Goal: Task Accomplishment & Management: Manage account settings

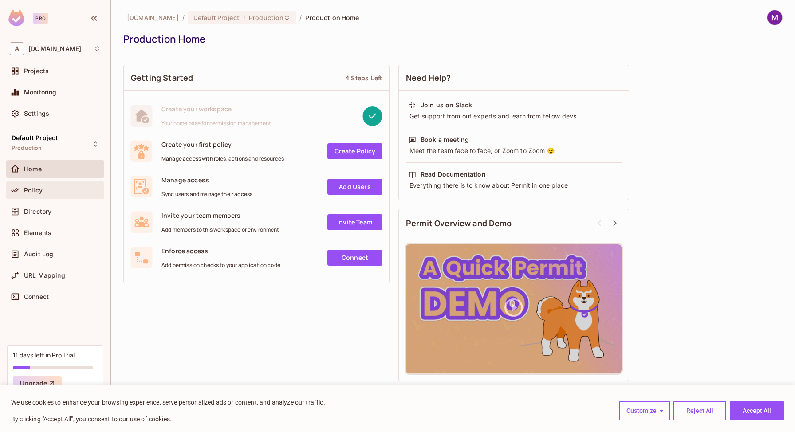
click at [53, 188] on div "Policy" at bounding box center [62, 190] width 77 height 7
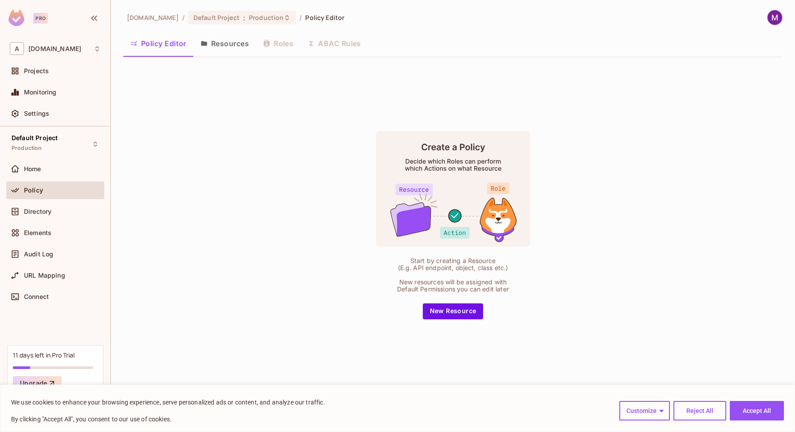
click at [227, 40] on button "Resources" at bounding box center [224, 43] width 63 height 22
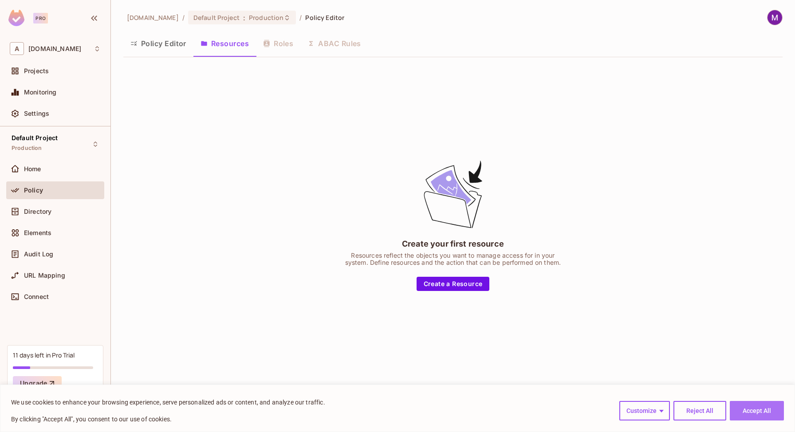
click at [753, 410] on button "Accept All" at bounding box center [756, 411] width 54 height 20
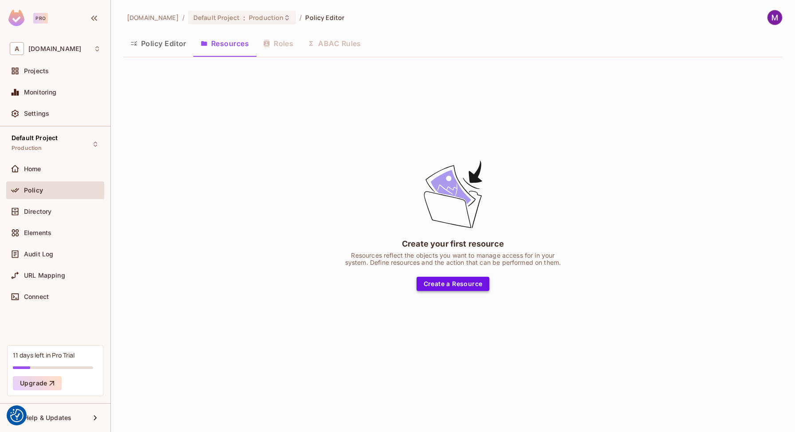
click at [454, 283] on button "Create a Resource" at bounding box center [452, 284] width 73 height 14
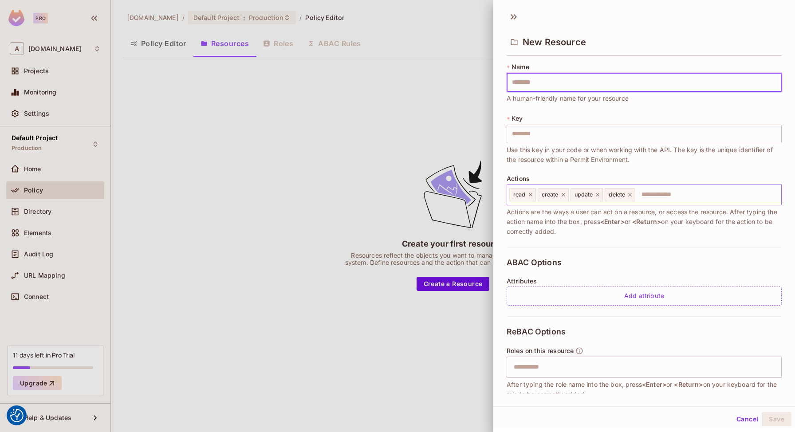
drag, startPoint x: 633, startPoint y: 195, endPoint x: 624, endPoint y: 196, distance: 8.5
click at [633, 196] on icon at bounding box center [629, 195] width 6 height 6
click at [598, 195] on icon at bounding box center [597, 195] width 6 height 6
click at [564, 195] on icon at bounding box center [563, 195] width 6 height 6
click at [532, 195] on icon at bounding box center [530, 195] width 6 height 6
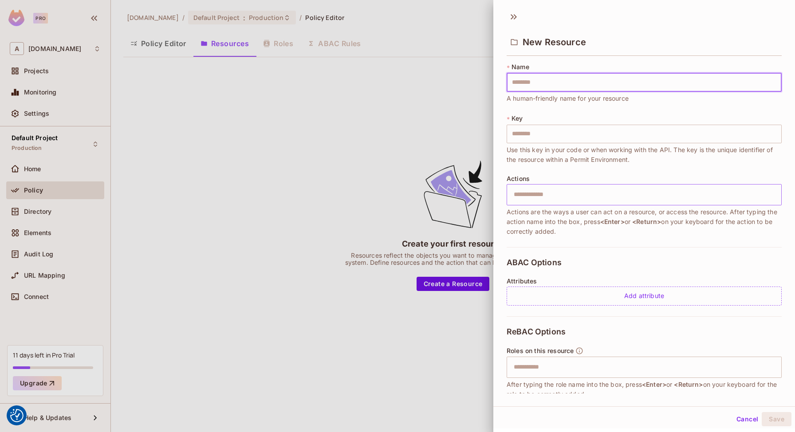
type input "*"
type input "**"
type input "***"
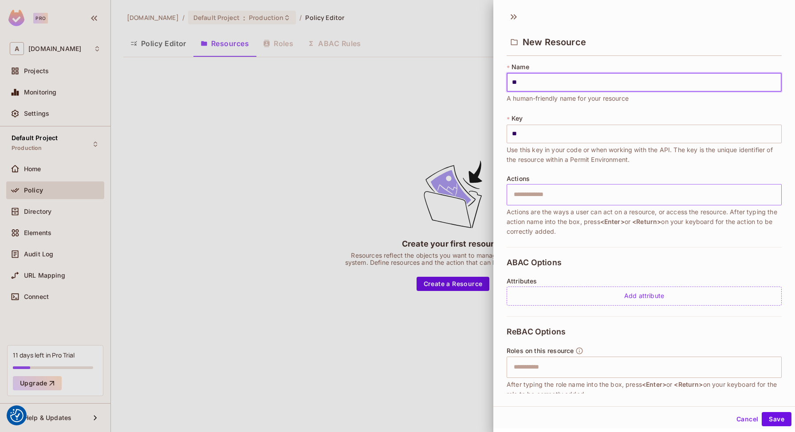
type input "***"
type input "****"
click at [658, 225] on span "Actions are the ways a user can act on a resource, or access the resource. Afte…" at bounding box center [643, 221] width 275 height 29
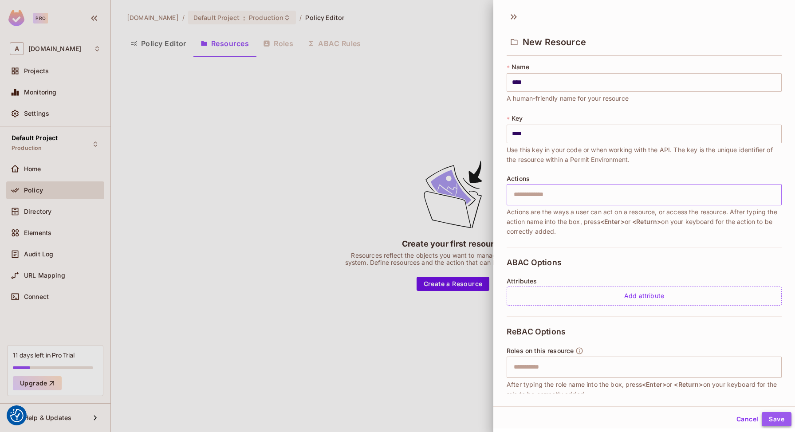
click at [773, 418] on button "Save" at bounding box center [776, 419] width 30 height 14
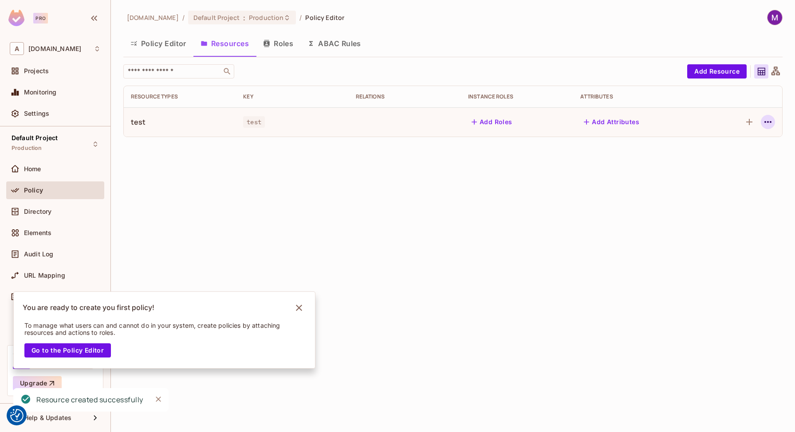
click at [765, 121] on icon "button" at bounding box center [767, 122] width 7 height 2
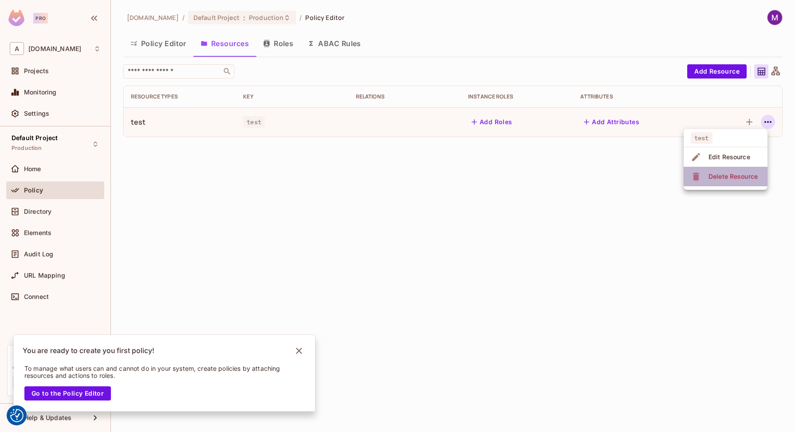
click at [720, 178] on div "Delete Resource" at bounding box center [732, 176] width 49 height 9
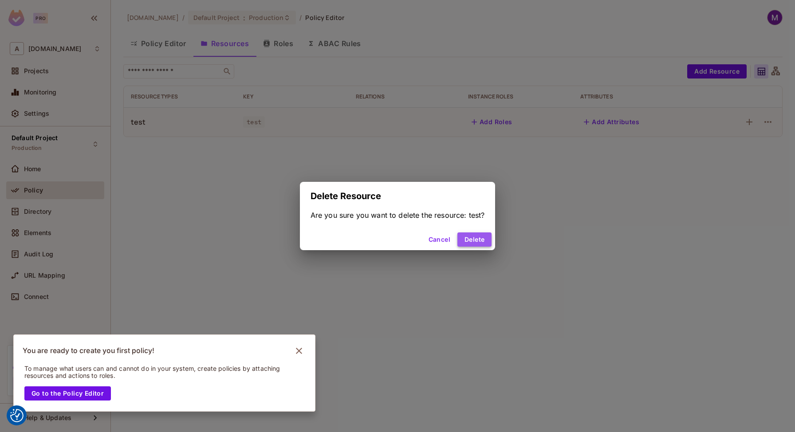
click at [482, 239] on button "Delete" at bounding box center [474, 239] width 34 height 14
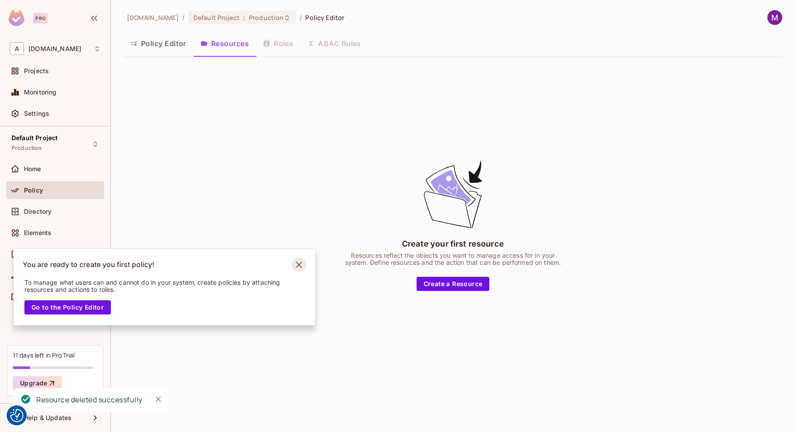
click at [296, 261] on icon "Notifications Alt+T" at bounding box center [299, 265] width 14 height 14
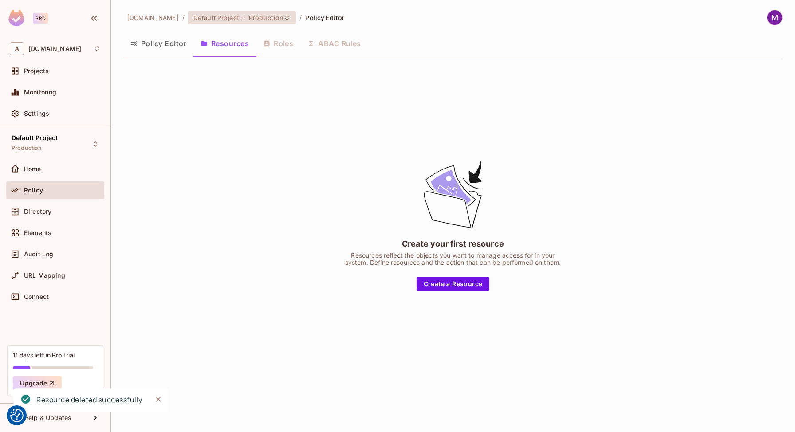
click at [249, 21] on span "Production" at bounding box center [266, 17] width 35 height 8
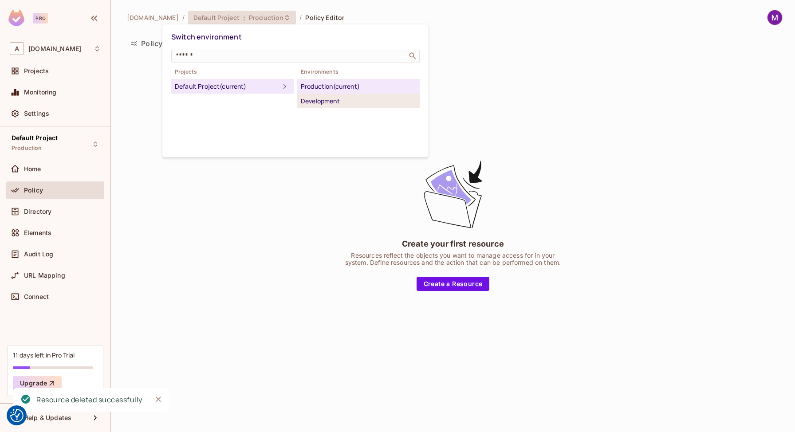
click at [328, 102] on div "Development" at bounding box center [358, 101] width 115 height 11
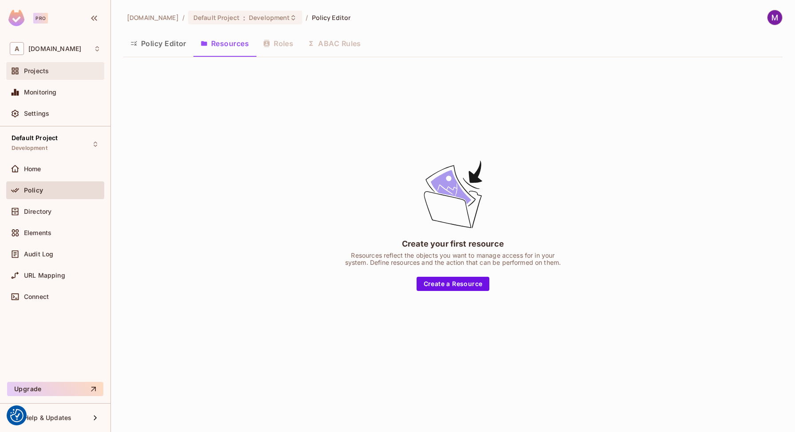
click at [21, 67] on div at bounding box center [17, 71] width 14 height 11
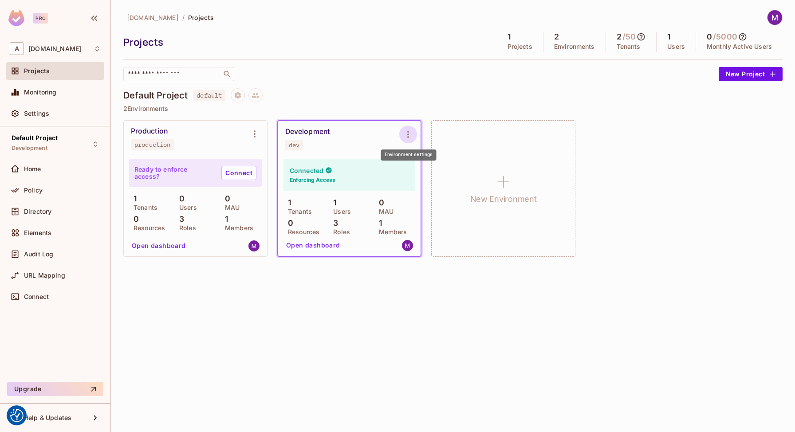
click at [409, 130] on icon "Environment settings" at bounding box center [408, 134] width 11 height 11
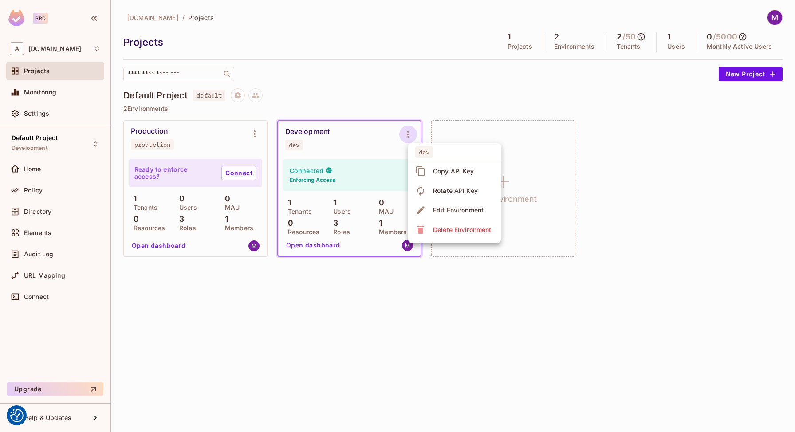
click at [40, 171] on div at bounding box center [397, 216] width 795 height 432
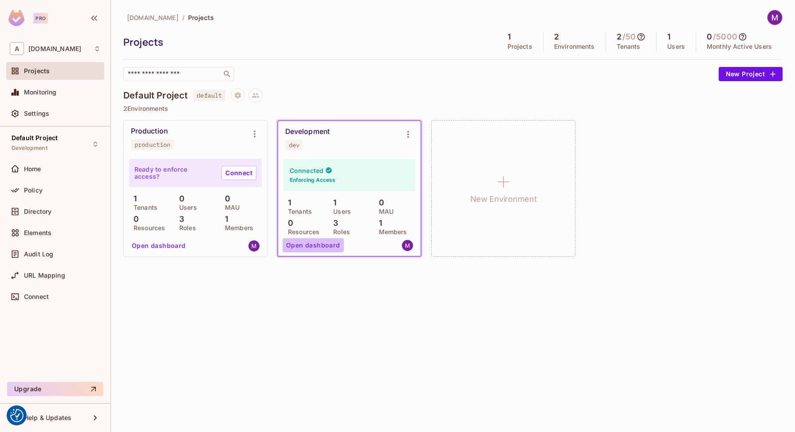
click at [329, 241] on button "Open dashboard" at bounding box center [312, 245] width 61 height 14
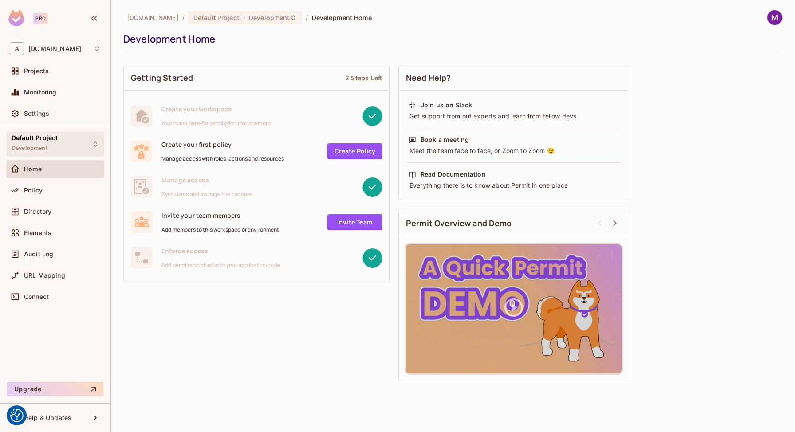
click at [52, 142] on div "Default Project Development" at bounding box center [35, 143] width 46 height 19
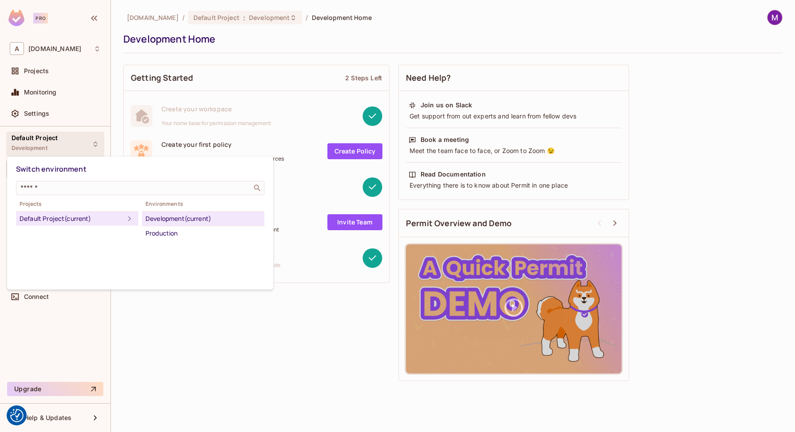
click at [111, 215] on div "Default Project (current)" at bounding box center [72, 218] width 105 height 11
click at [169, 313] on div at bounding box center [397, 216] width 795 height 432
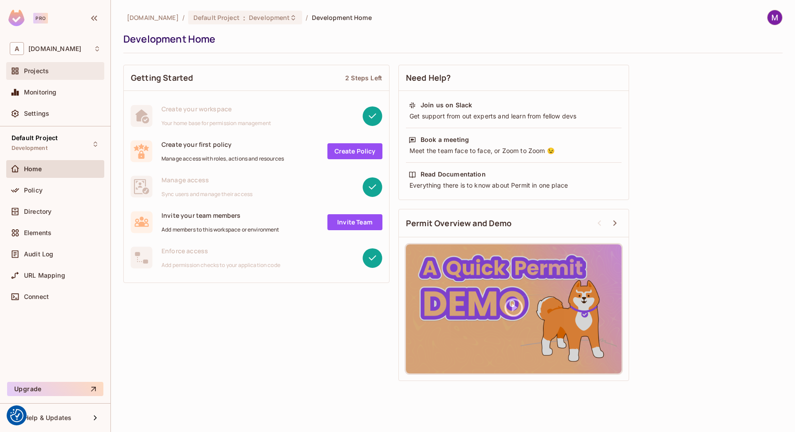
click at [56, 68] on div "Projects" at bounding box center [62, 70] width 77 height 7
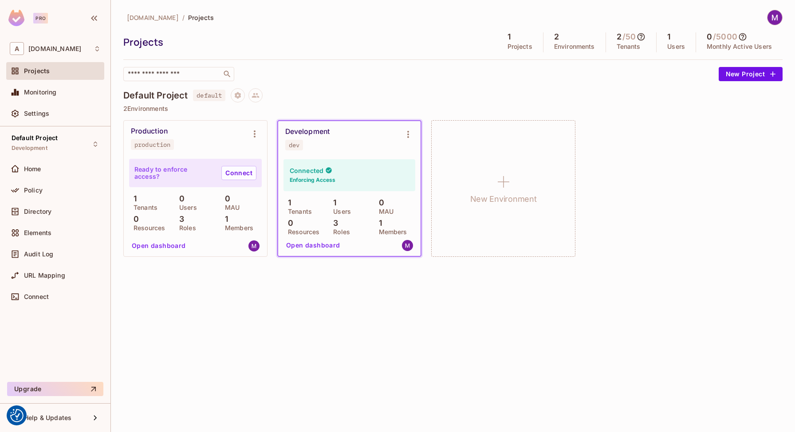
click at [292, 145] on div "dev" at bounding box center [294, 144] width 11 height 7
click at [321, 176] on h6 "Enforcing Access" at bounding box center [313, 180] width 46 height 8
click at [416, 246] on div "Connected Enforcing Access 1 Tenants 1 Users 0 MAU 0 Resources 3 Roles 1 Member…" at bounding box center [349, 206] width 142 height 99
click at [411, 246] on img at bounding box center [407, 245] width 11 height 11
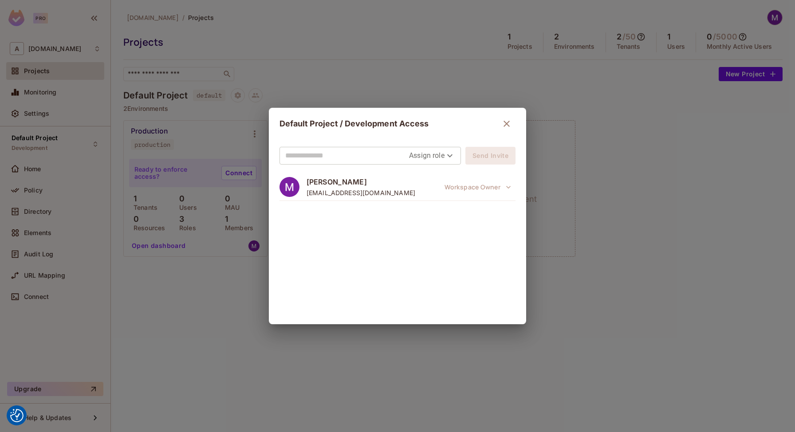
click at [506, 124] on icon "button" at bounding box center [506, 124] width 6 height 6
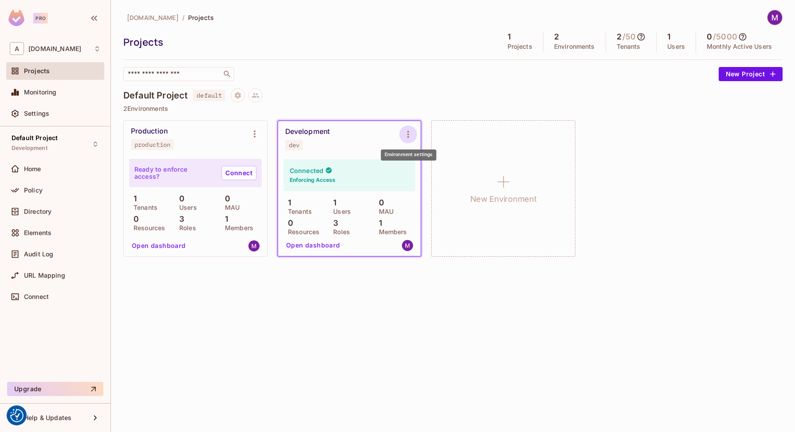
click at [404, 131] on icon "Environment settings" at bounding box center [408, 134] width 11 height 11
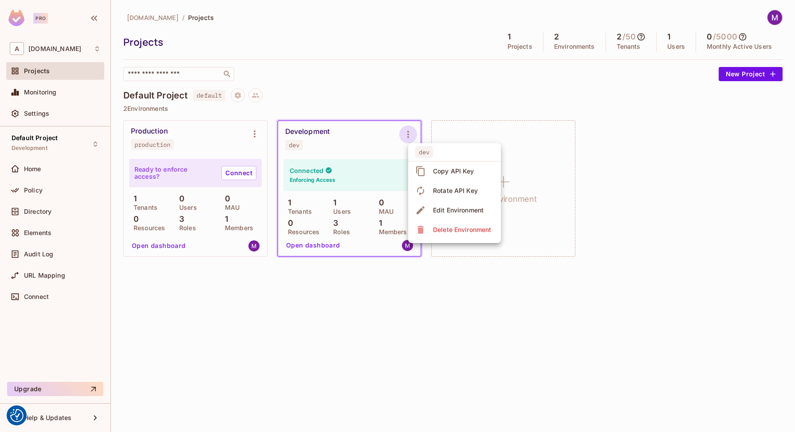
click at [460, 211] on div "Edit Environment" at bounding box center [458, 210] width 51 height 9
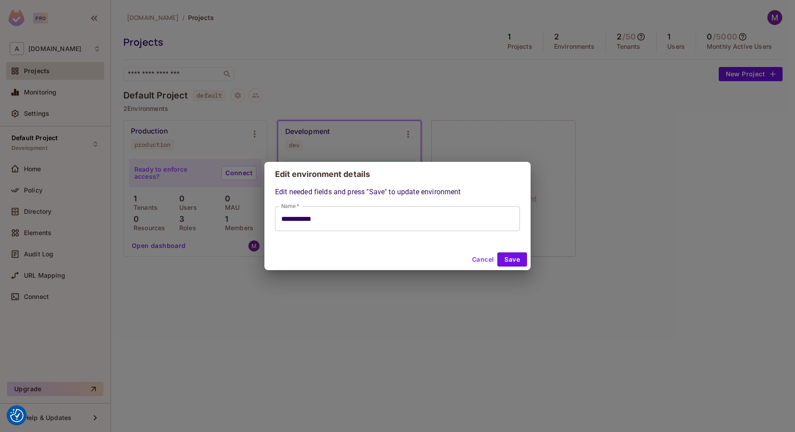
click at [488, 258] on button "Cancel" at bounding box center [482, 259] width 29 height 14
type input "**********"
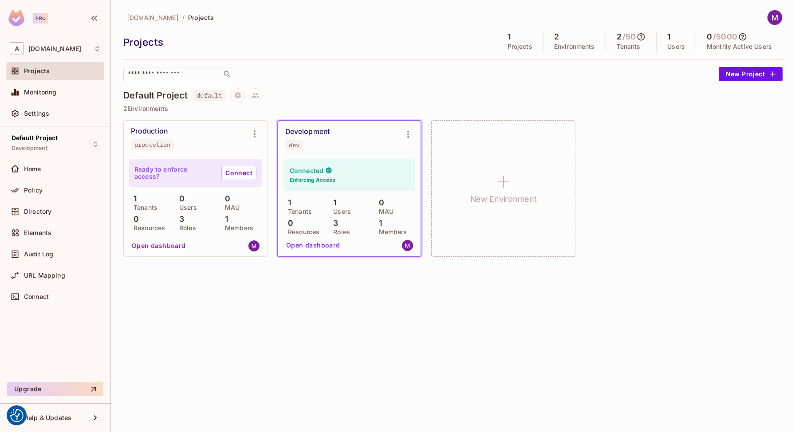
click at [307, 175] on div "Connected Enforcing Access" at bounding box center [349, 175] width 132 height 32
click at [35, 165] on span "Home" at bounding box center [32, 168] width 17 height 7
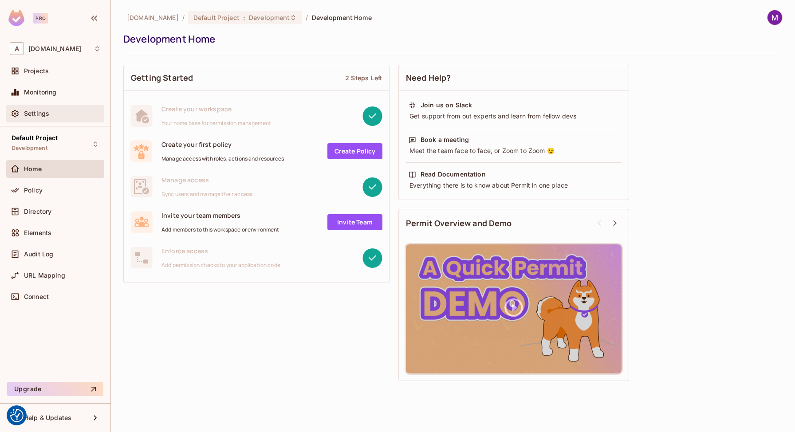
click at [50, 106] on div "Settings" at bounding box center [55, 114] width 98 height 18
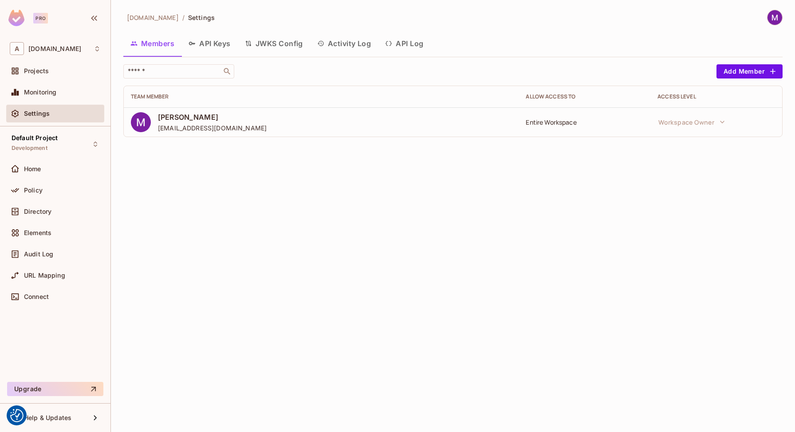
click at [209, 42] on button "API Keys" at bounding box center [209, 43] width 56 height 22
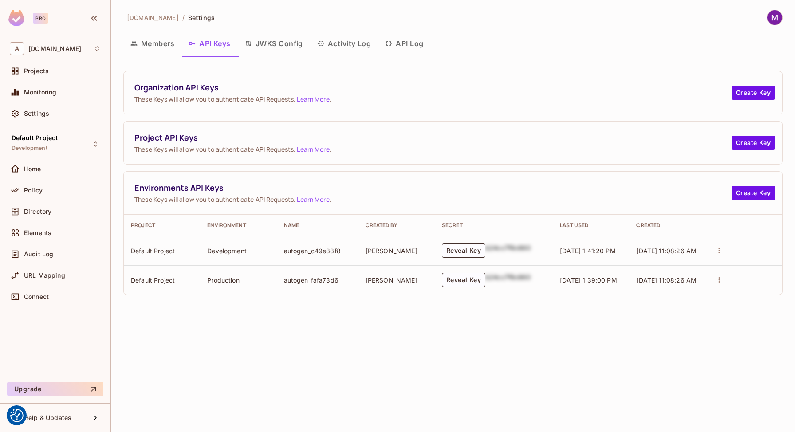
click at [727, 246] on div at bounding box center [744, 250] width 62 height 12
click at [724, 247] on div at bounding box center [744, 250] width 62 height 12
click at [719, 248] on icon "actions" at bounding box center [718, 250] width 1 height 5
click at [597, 327] on div at bounding box center [397, 216] width 795 height 432
click at [295, 253] on td "autogen_c49e88f8" at bounding box center [318, 250] width 82 height 29
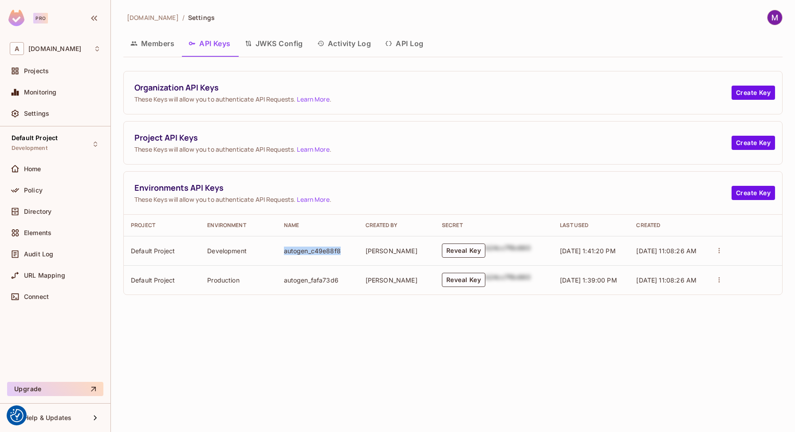
click at [295, 253] on td "autogen_c49e88f8" at bounding box center [318, 250] width 82 height 29
copy td "autogen_c49e88f8"
click at [402, 45] on button "API Log" at bounding box center [404, 43] width 52 height 22
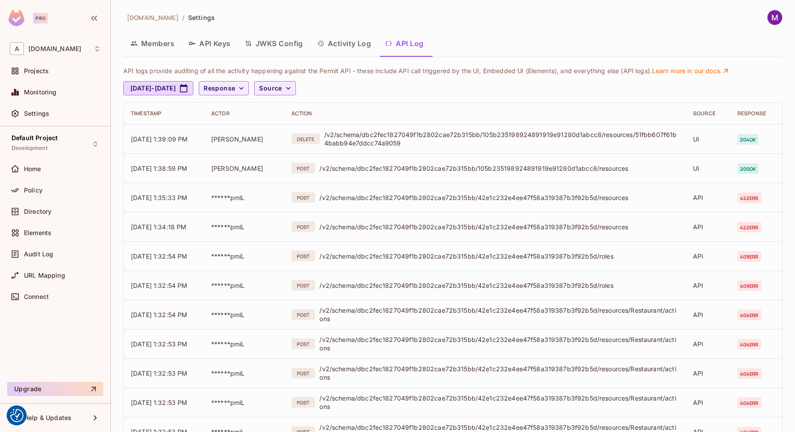
click at [366, 37] on button "Activity Log" at bounding box center [344, 43] width 68 height 22
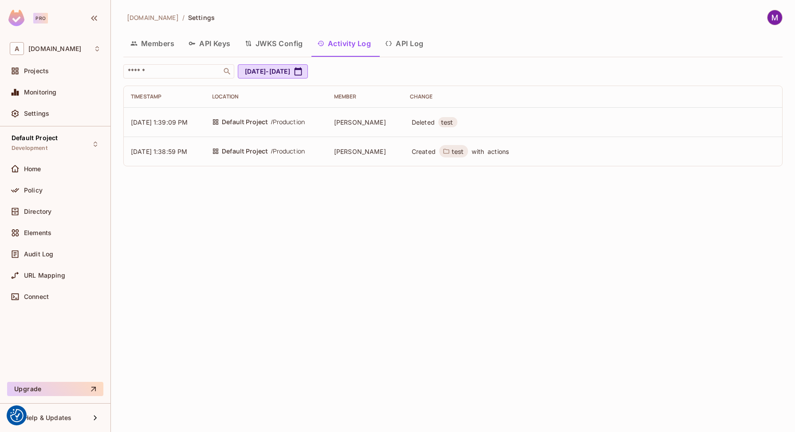
click at [402, 48] on button "API Log" at bounding box center [404, 43] width 52 height 22
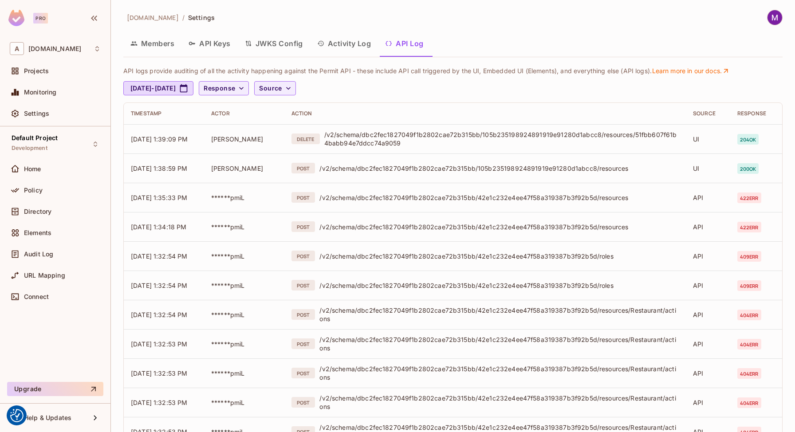
click at [168, 42] on button "Members" at bounding box center [152, 43] width 58 height 22
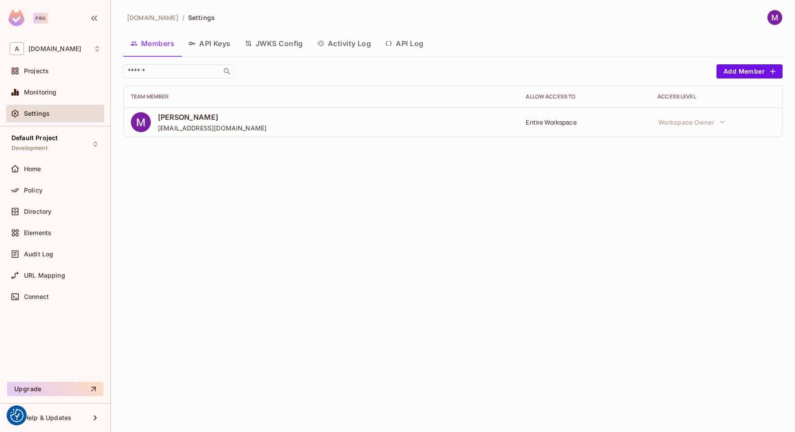
click at [206, 42] on button "API Keys" at bounding box center [209, 43] width 56 height 22
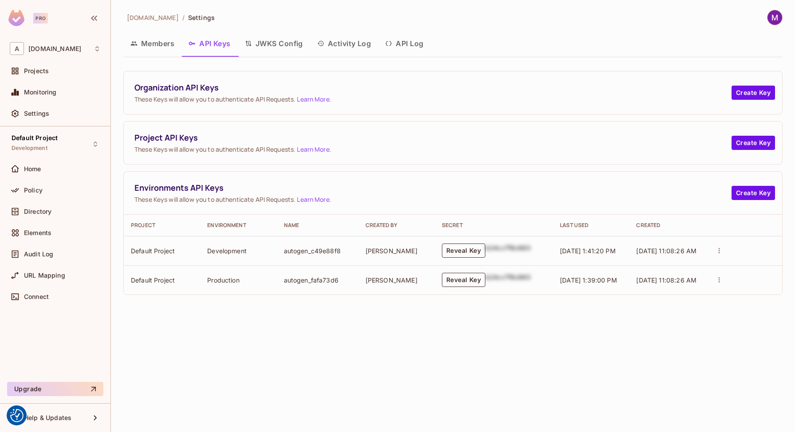
click at [452, 252] on button "Reveal Key" at bounding box center [463, 250] width 43 height 14
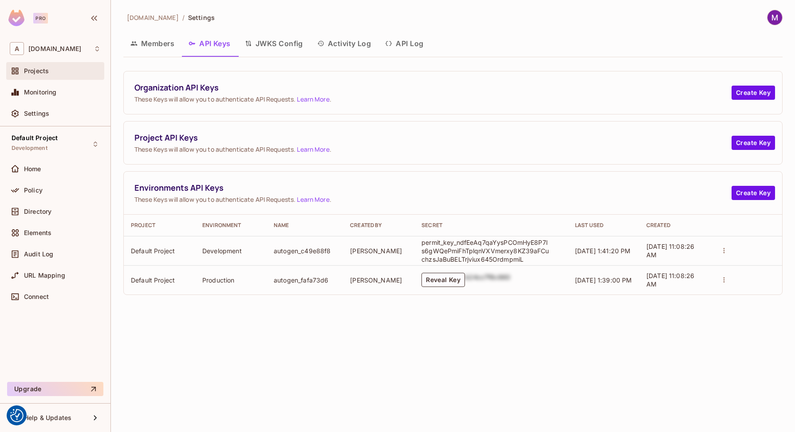
click at [39, 73] on span "Projects" at bounding box center [36, 70] width 25 height 7
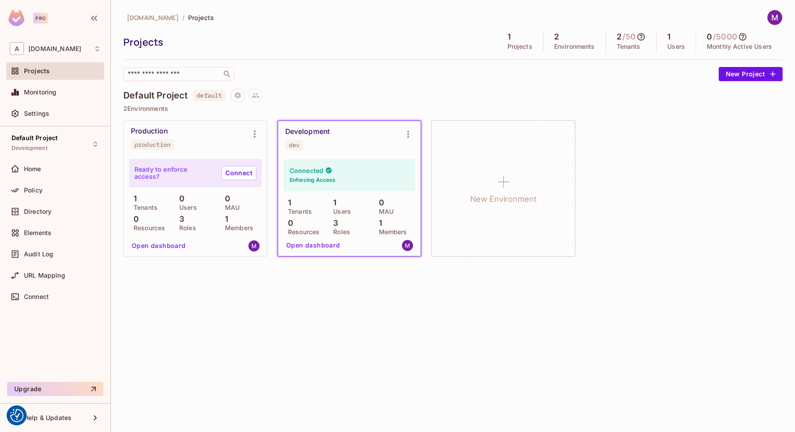
click at [308, 245] on button "Open dashboard" at bounding box center [312, 245] width 61 height 14
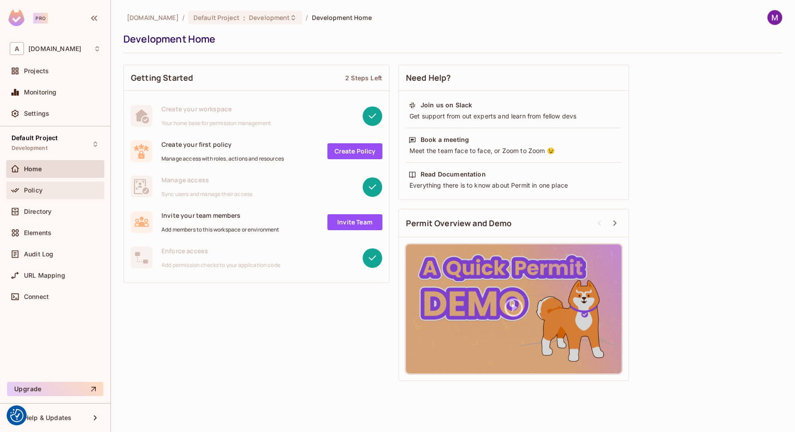
click at [42, 190] on div "Policy" at bounding box center [62, 190] width 77 height 7
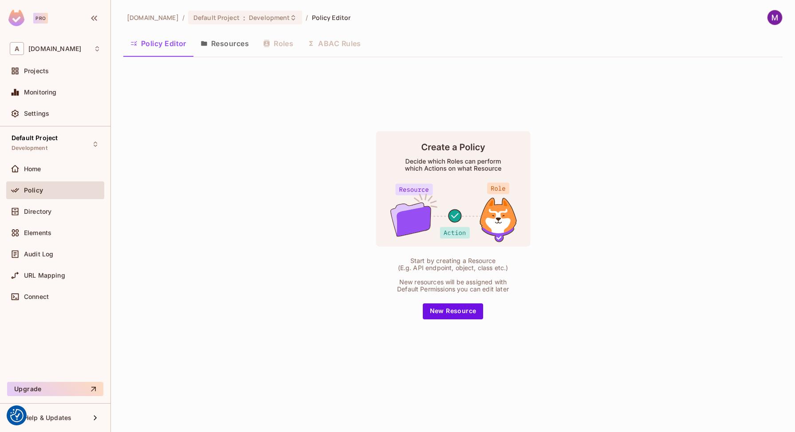
click at [237, 40] on button "Resources" at bounding box center [224, 43] width 63 height 22
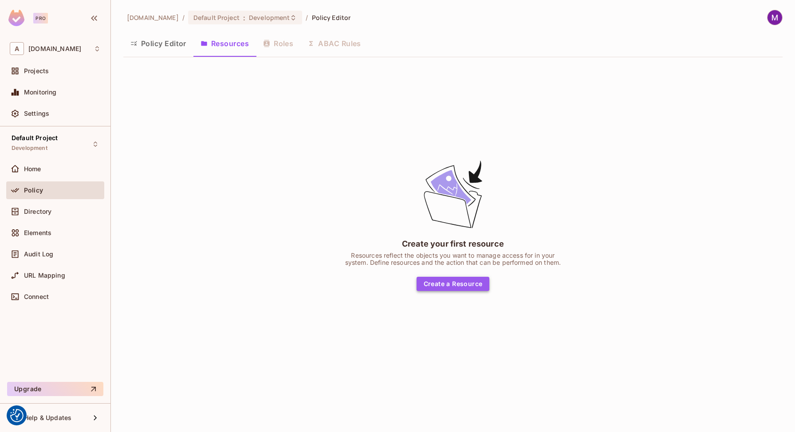
click at [462, 278] on button "Create a Resource" at bounding box center [452, 284] width 73 height 14
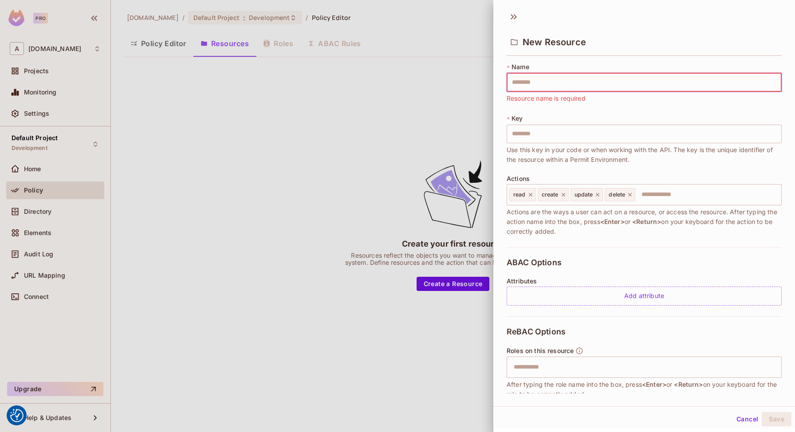
click at [740, 419] on button "Cancel" at bounding box center [746, 419] width 29 height 14
